Goal: Information Seeking & Learning: Understand process/instructions

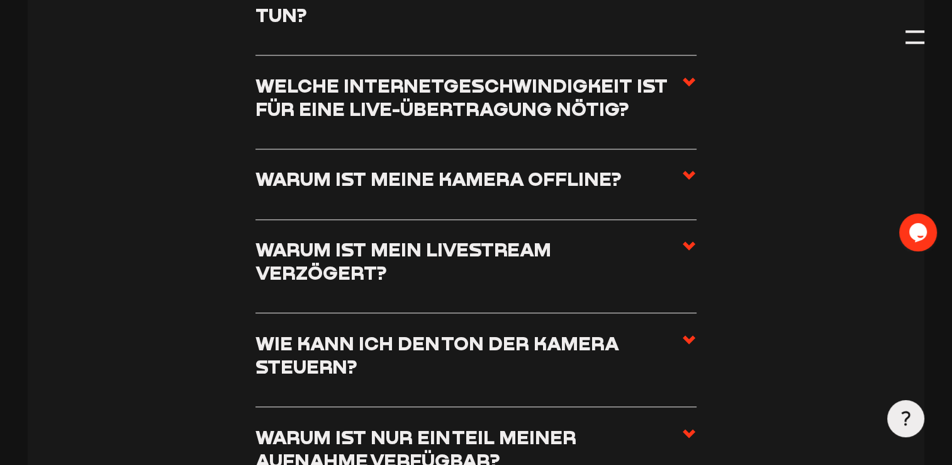
scroll to position [1550, 0]
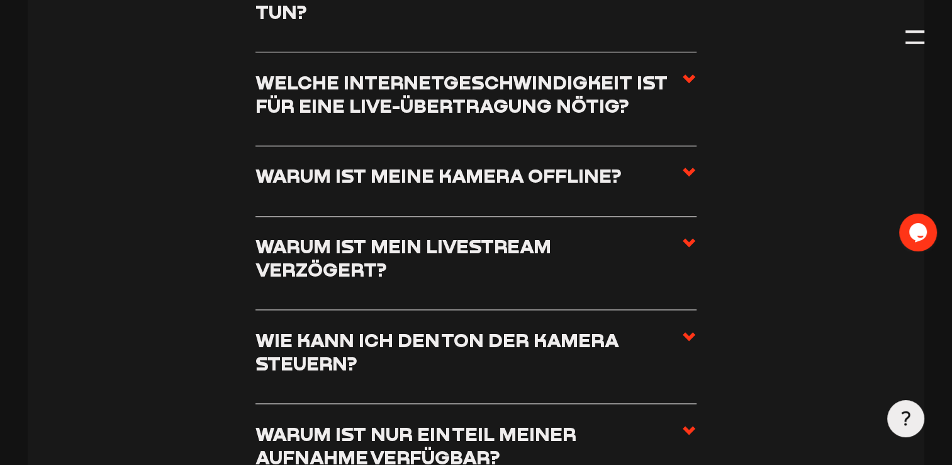
click at [702, 147] on section "Kamerabetrieb Was kann man gegen störende Windgeräusche bei der Aufnahme tun? W…" at bounding box center [476, 366] width 896 height 1086
click at [692, 164] on icon at bounding box center [689, 171] width 15 height 15
click at [0, 0] on input "Warum ist meine Kamera offline?" at bounding box center [0, 0] width 0 height 0
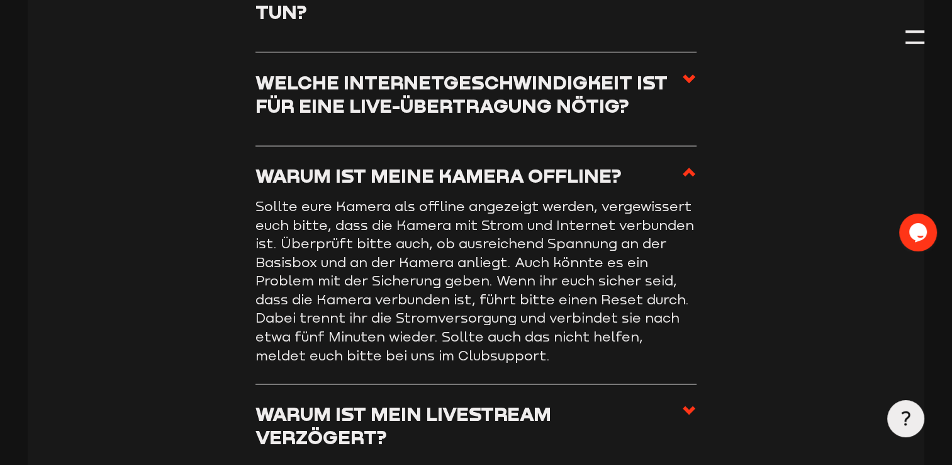
click at [692, 164] on icon at bounding box center [689, 171] width 15 height 15
click at [0, 0] on input "Warum ist meine Kamera offline?" at bounding box center [0, 0] width 0 height 0
click at [685, 164] on icon at bounding box center [689, 171] width 15 height 15
click at [0, 0] on input "Warum ist meine Kamera offline?" at bounding box center [0, 0] width 0 height 0
click at [685, 164] on icon at bounding box center [689, 171] width 15 height 15
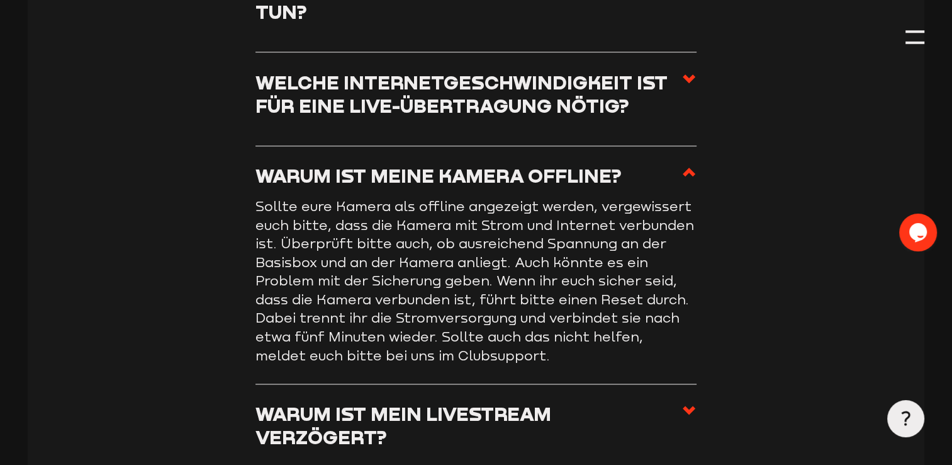
click at [0, 0] on input "Warum ist meine Kamera offline?" at bounding box center [0, 0] width 0 height 0
click at [689, 164] on icon at bounding box center [689, 171] width 15 height 15
click at [0, 0] on input "Warum ist meine Kamera offline?" at bounding box center [0, 0] width 0 height 0
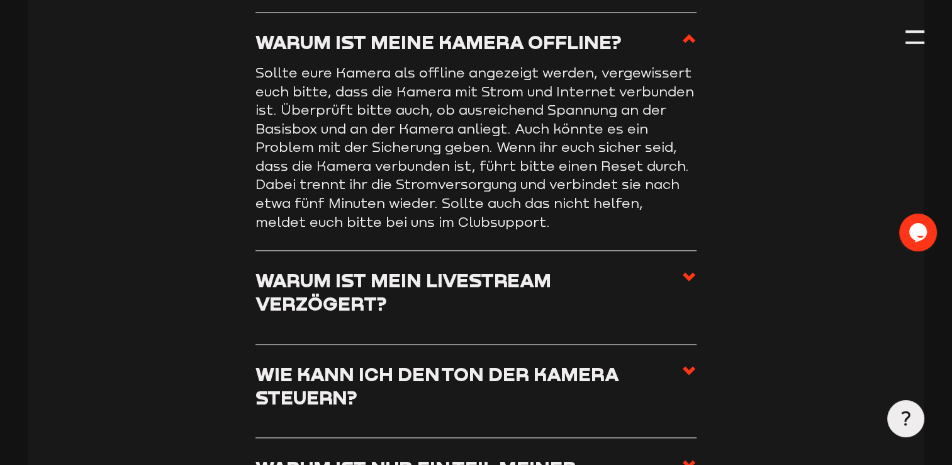
scroll to position [1686, 0]
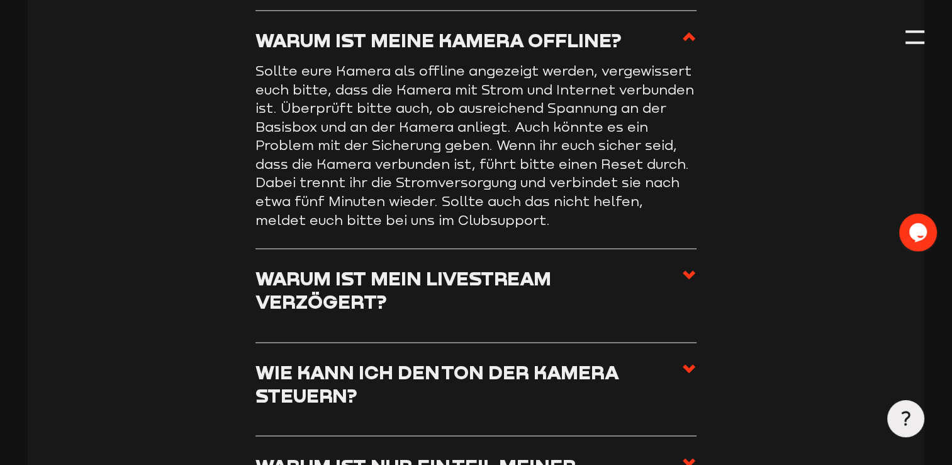
click at [690, 270] on use at bounding box center [689, 274] width 13 height 9
click at [0, 0] on input "Warum ist mein Livestream verzögert?" at bounding box center [0, 0] width 0 height 0
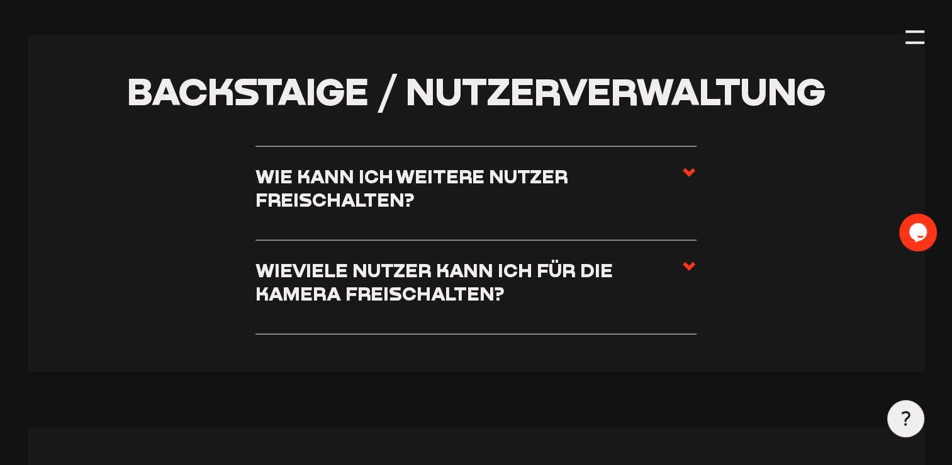
scroll to position [2885, 0]
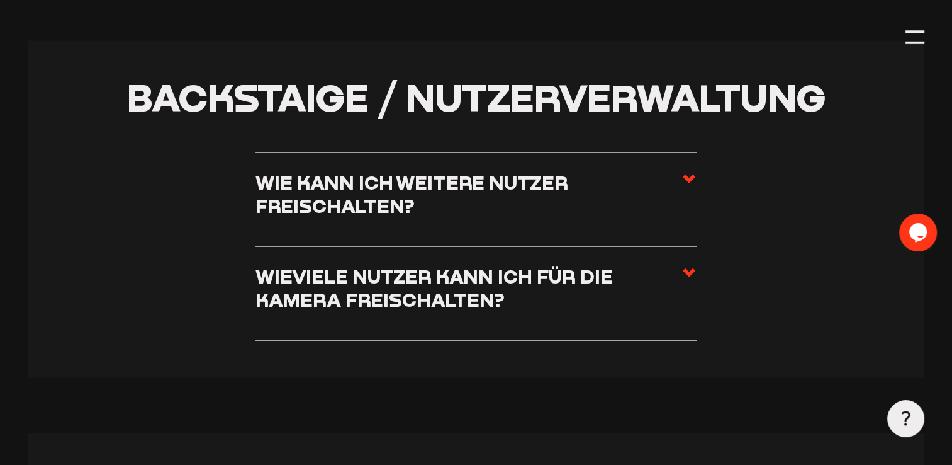
click at [687, 171] on icon at bounding box center [689, 178] width 15 height 15
click at [0, 0] on input "Wie kann ich weitere Nutzer freischalten?" at bounding box center [0, 0] width 0 height 0
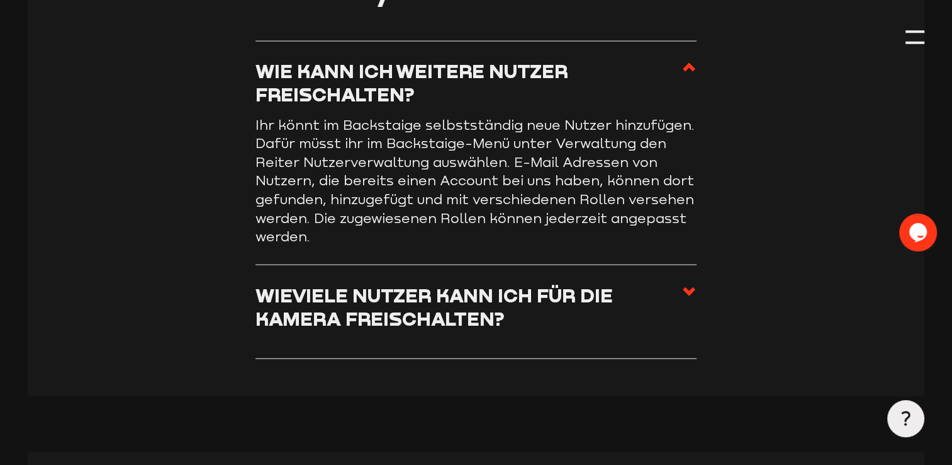
scroll to position [2774, 0]
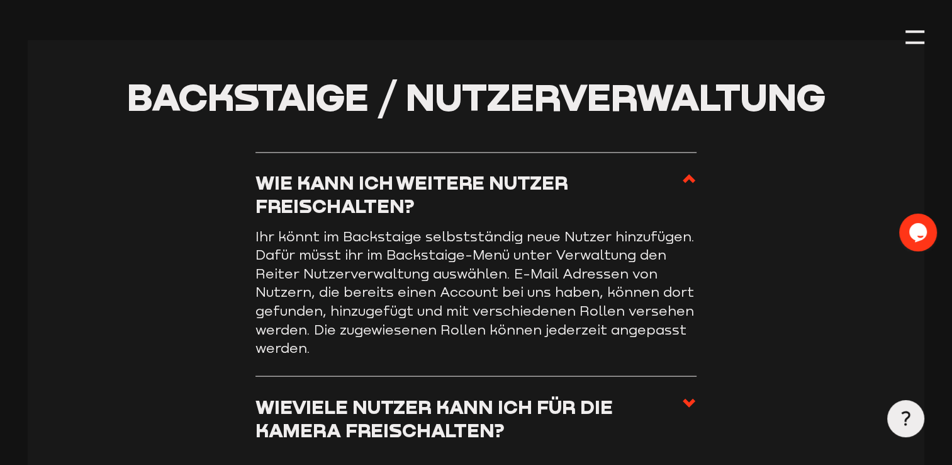
click at [687, 171] on icon at bounding box center [689, 178] width 15 height 15
click at [0, 0] on input "Wie kann ich weitere Nutzer freischalten?" at bounding box center [0, 0] width 0 height 0
click at [687, 171] on icon at bounding box center [689, 178] width 15 height 15
click at [0, 0] on input "Wie kann ich weitere Nutzer freischalten?" at bounding box center [0, 0] width 0 height 0
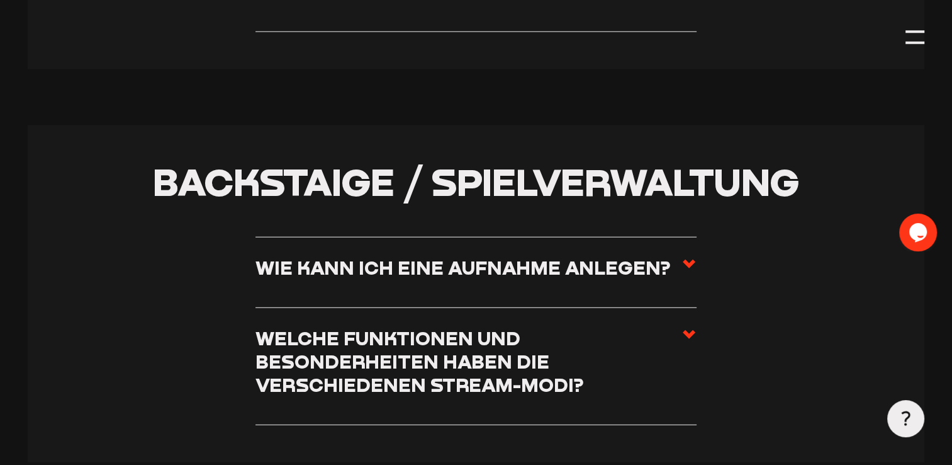
scroll to position [3216, 0]
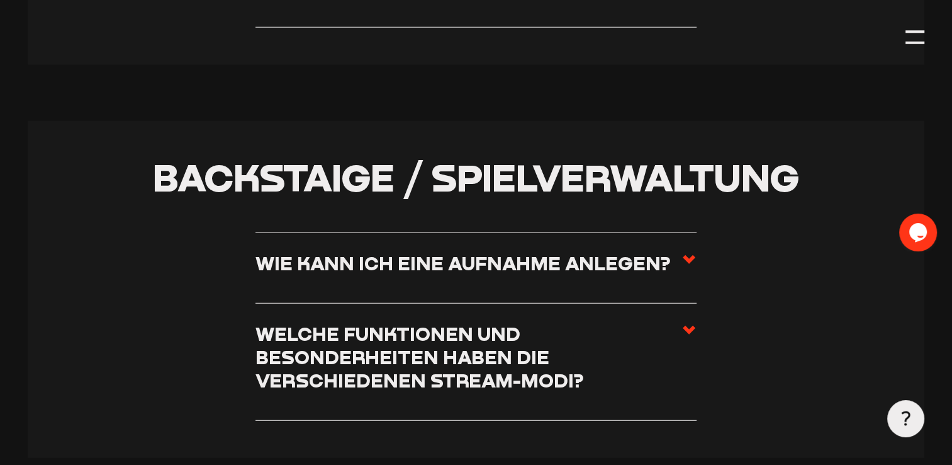
click at [685, 252] on icon at bounding box center [689, 259] width 15 height 15
click at [0, 0] on input "Wie kann ich eine Aufnahme anlegen?" at bounding box center [0, 0] width 0 height 0
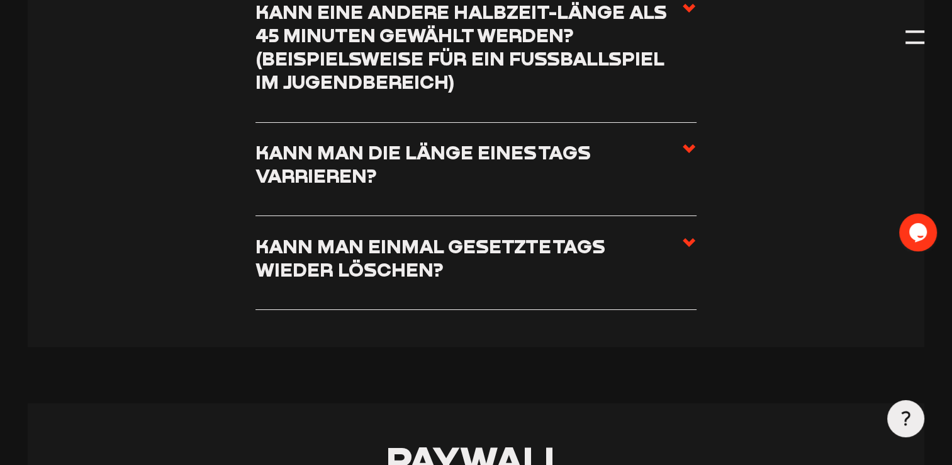
scroll to position [4492, 0]
click at [684, 140] on icon at bounding box center [689, 147] width 15 height 15
click at [0, 0] on input "Kann man die Länge eines Tags varrieren?" at bounding box center [0, 0] width 0 height 0
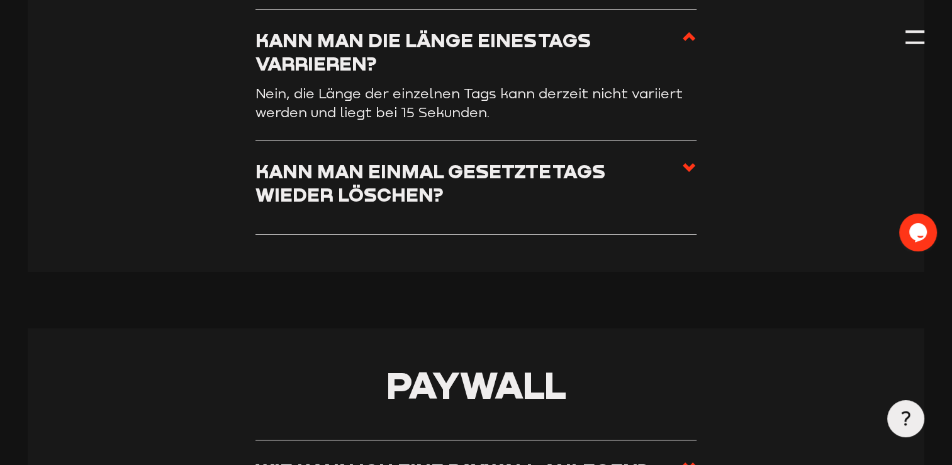
scroll to position [4380, 0]
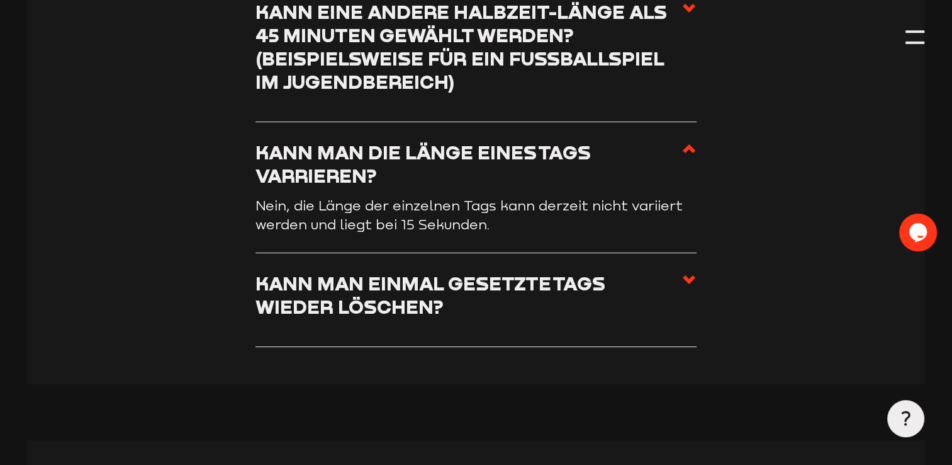
click at [684, 141] on icon at bounding box center [689, 148] width 15 height 15
click at [0, 0] on input "Kann man die Länge eines Tags varrieren?" at bounding box center [0, 0] width 0 height 0
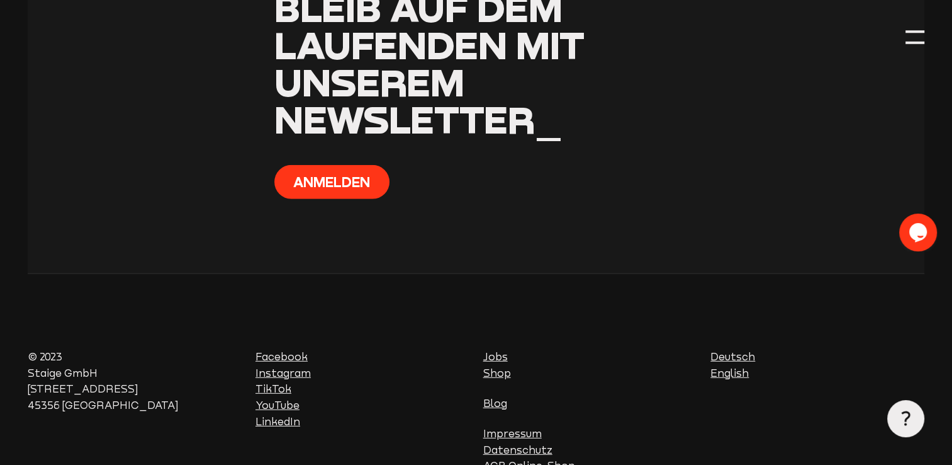
scroll to position [8281, 0]
